Goal: Navigation & Orientation: Find specific page/section

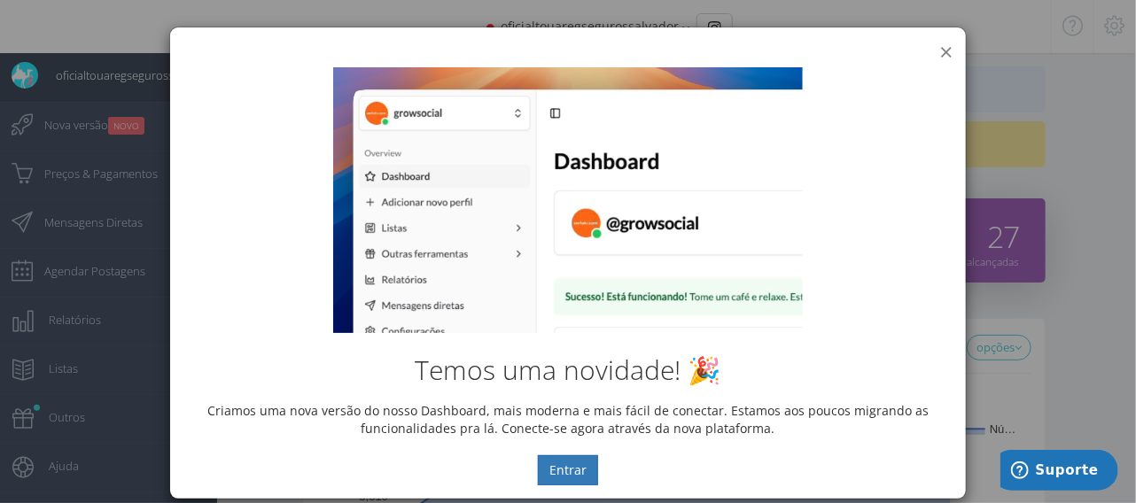
click at [939, 51] on button "×" at bounding box center [945, 52] width 13 height 24
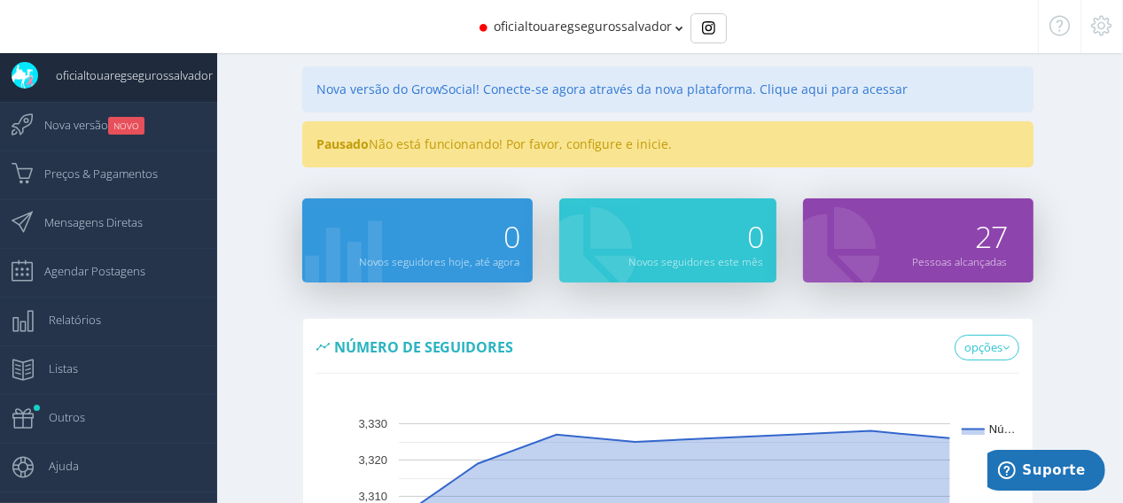
click at [677, 27] on icon at bounding box center [680, 28] width 8 height 12
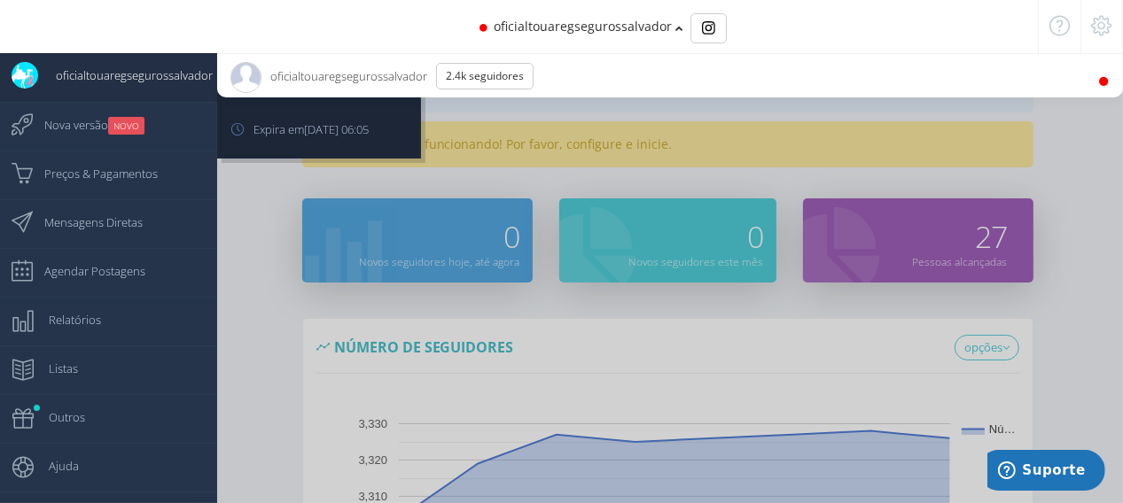
click at [165, 68] on span "oficialtouaregsegurossalvador" at bounding box center [125, 75] width 175 height 44
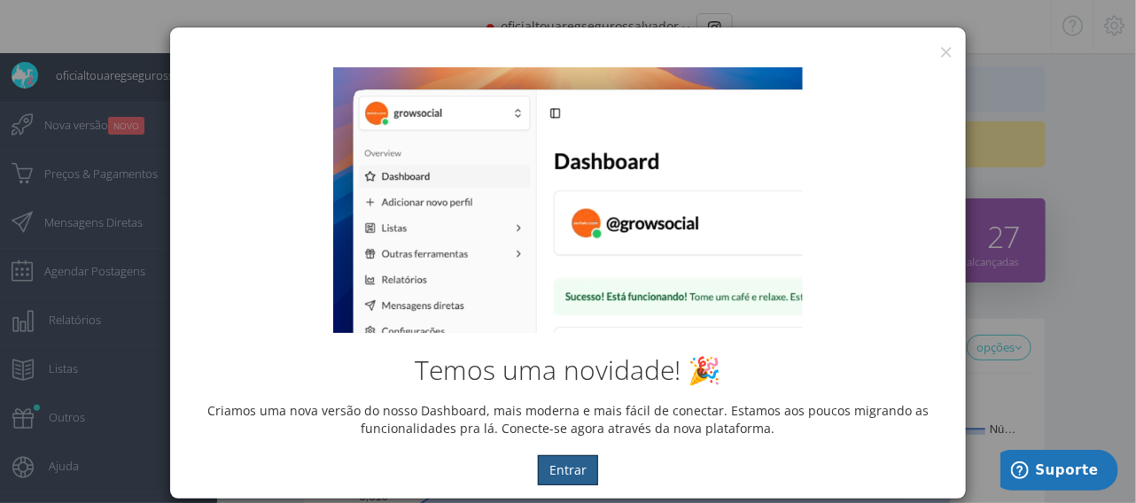
click at [79, 130] on div "× IG Grow Social Temos uma novidade! 🎉 Criamos uma nova versão do nosso Dashboa…" at bounding box center [568, 251] width 1136 height 503
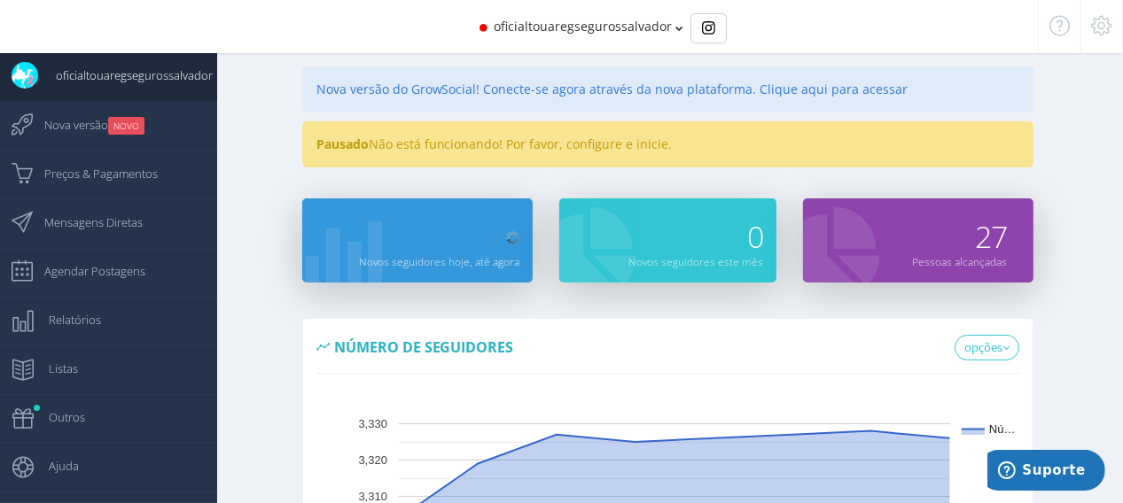
click at [79, 130] on span "Nova versão NOVO" at bounding box center [86, 125] width 118 height 44
